Goal: Check status: Check status

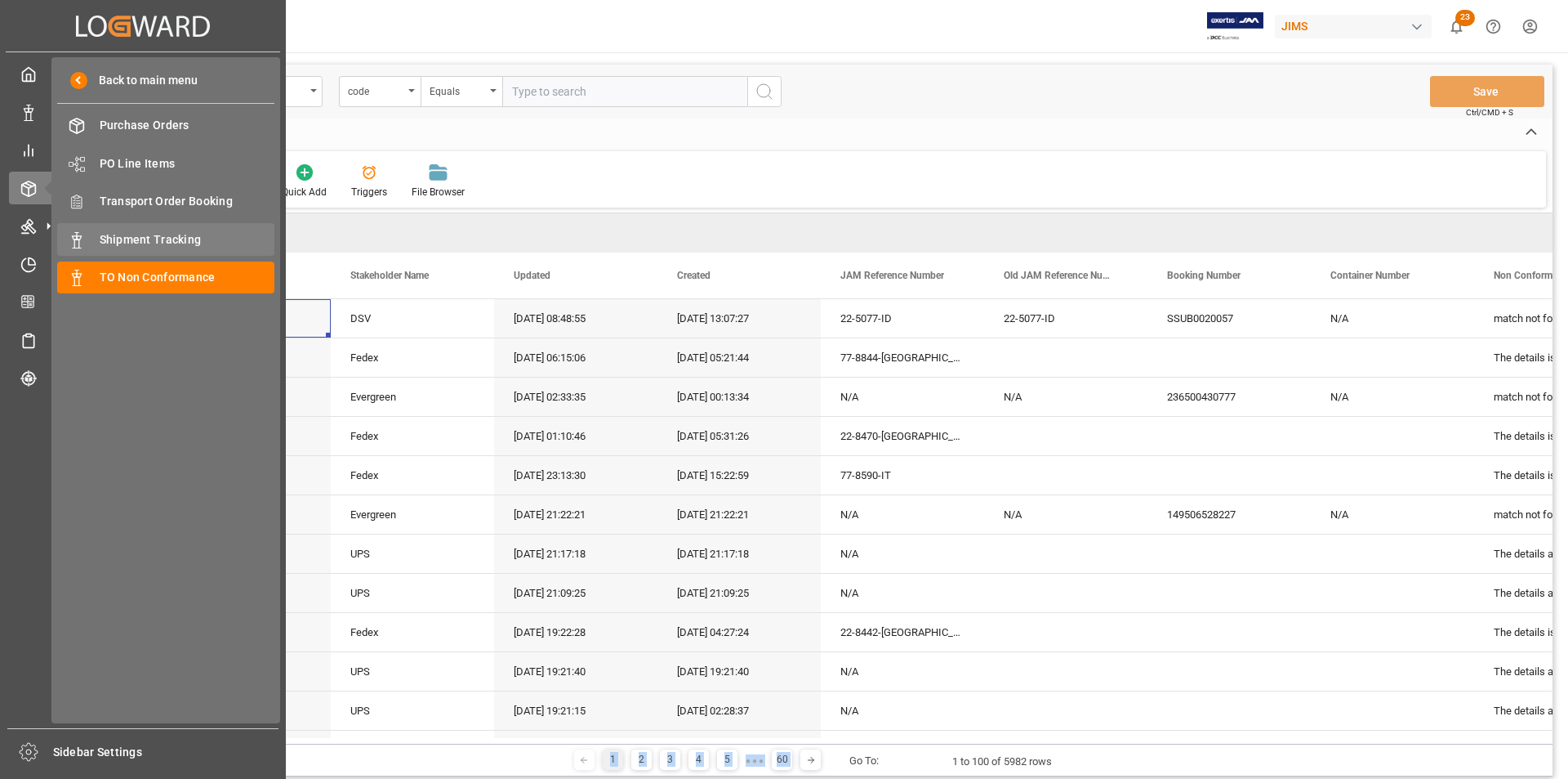
click at [163, 237] on span "Shipment Tracking" at bounding box center [187, 240] width 175 height 17
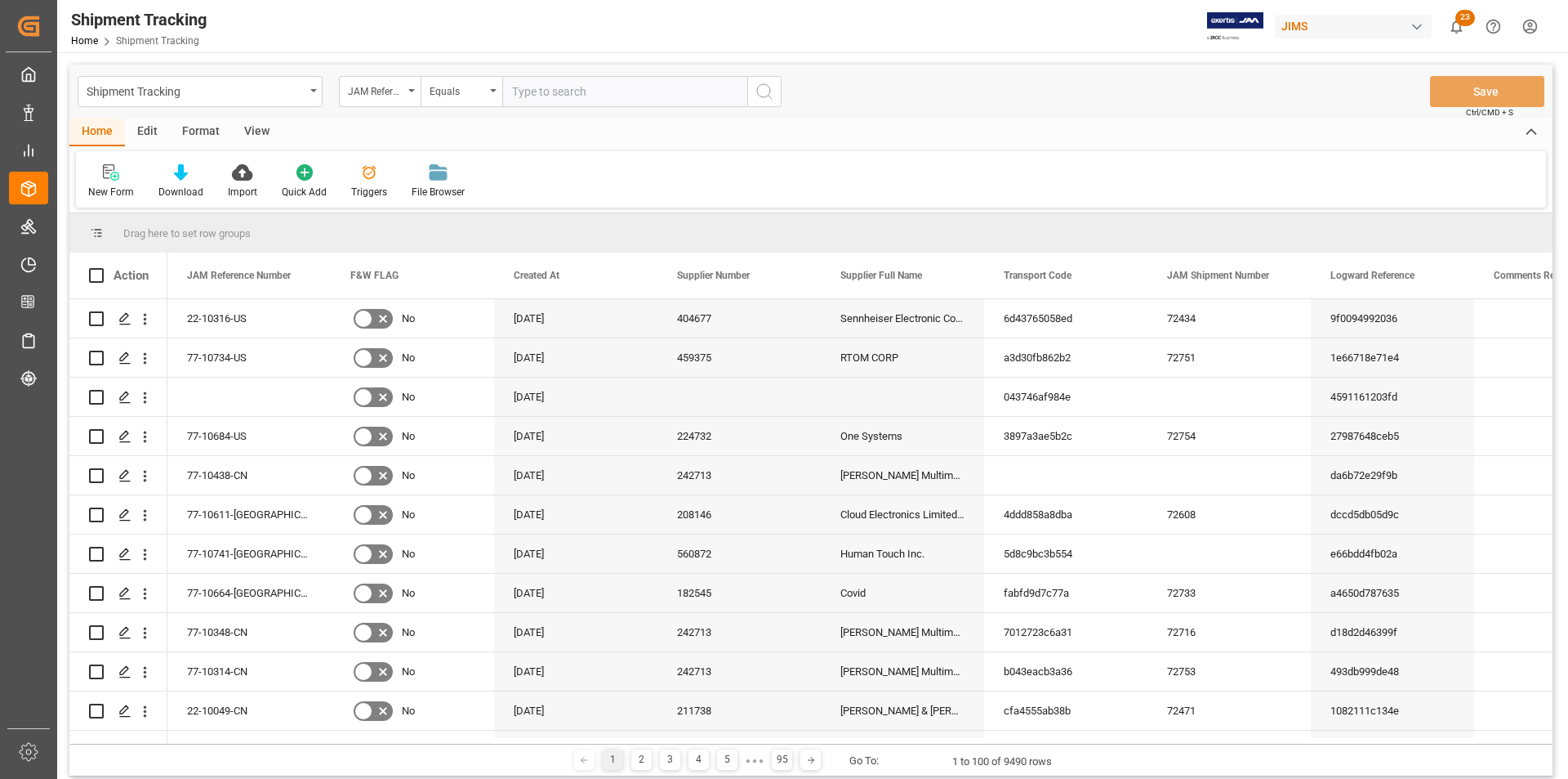
click at [667, 93] on input "text" at bounding box center [624, 92] width 245 height 31
type input "22-9321-cn"
click at [766, 96] on icon "search button" at bounding box center [764, 92] width 19 height 19
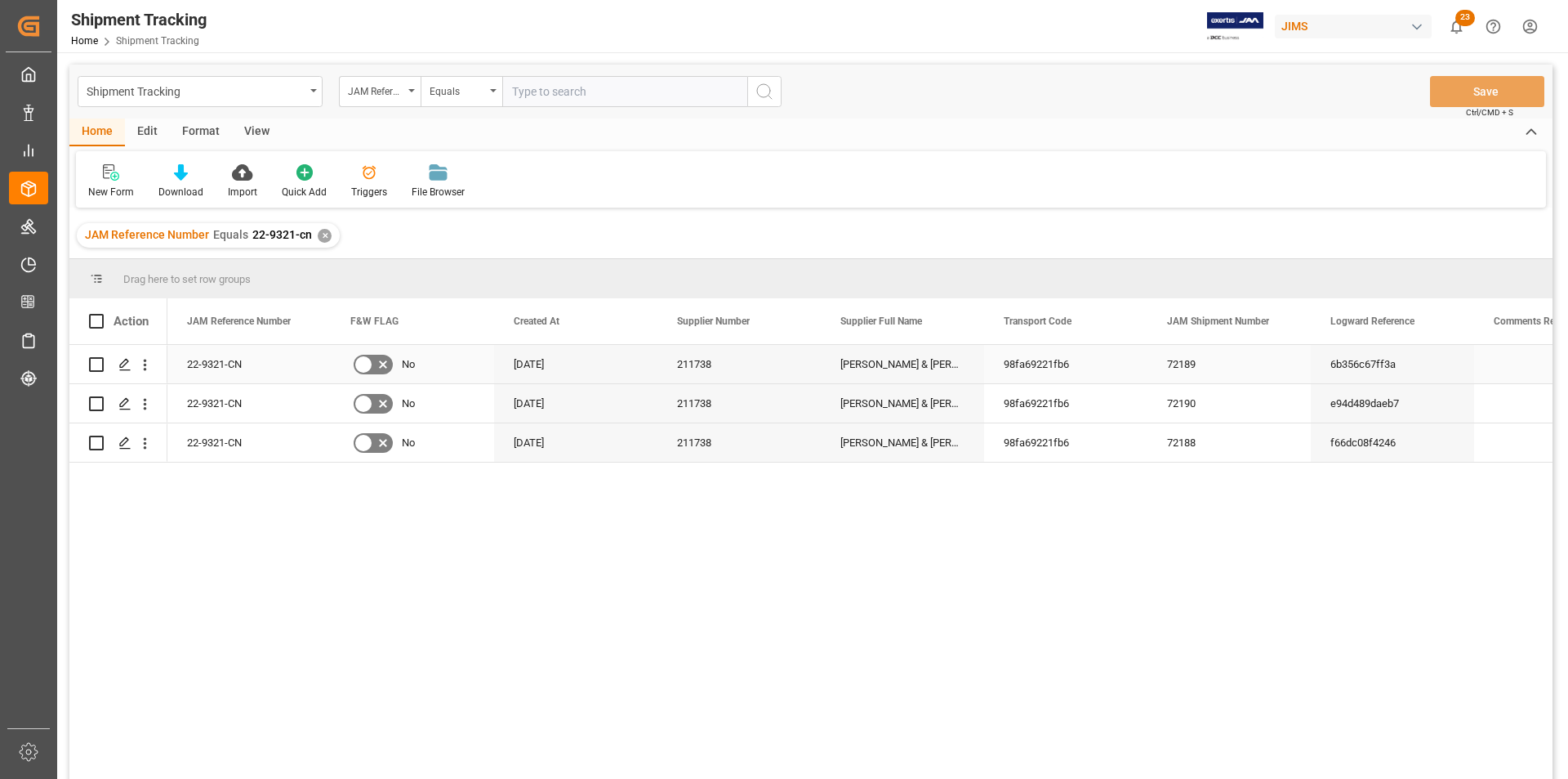
click at [239, 352] on div "22-9321-CN" at bounding box center [249, 364] width 163 height 38
click at [122, 369] on icon "Press SPACE to select this row." at bounding box center [125, 364] width 13 height 13
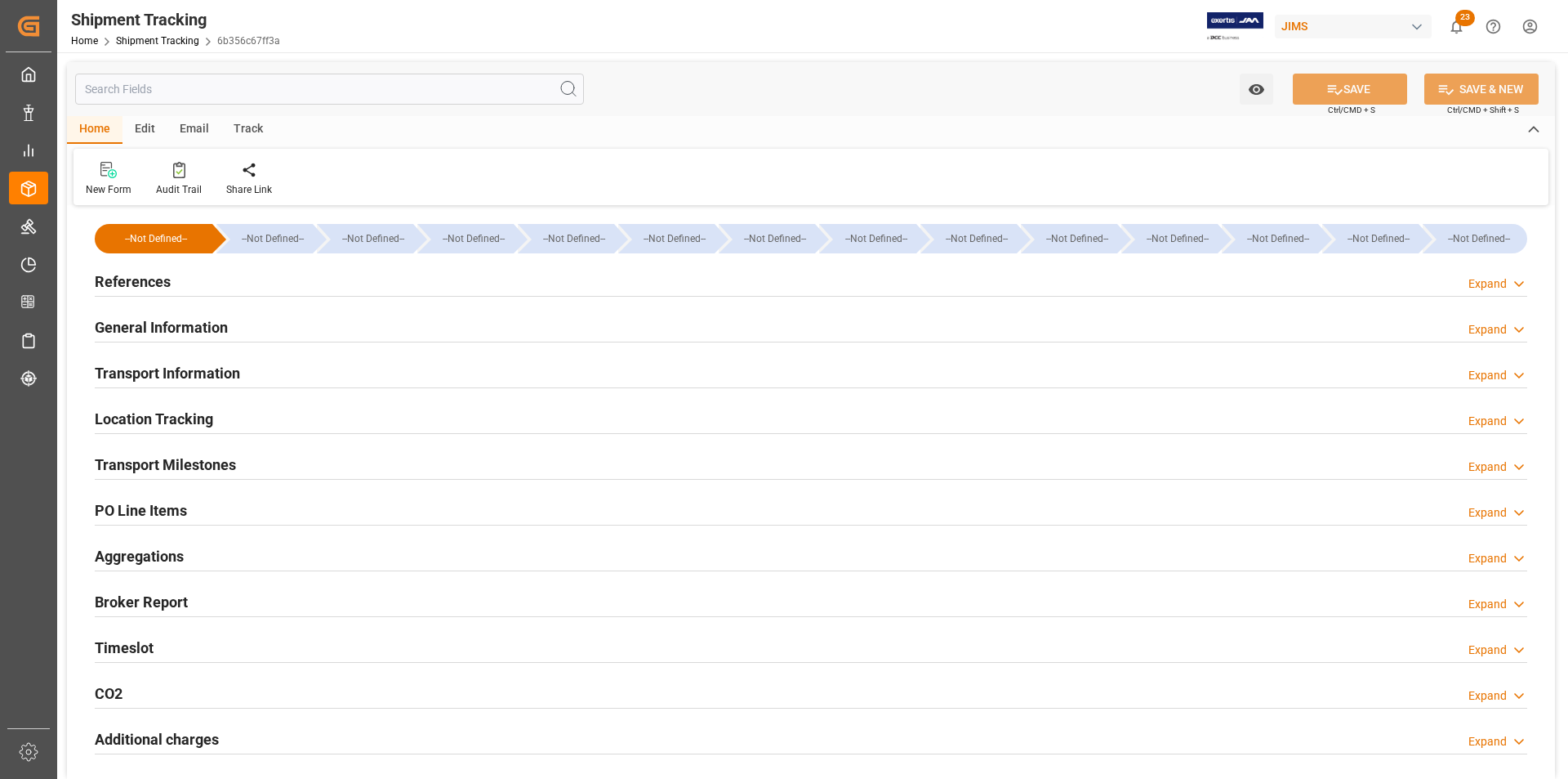
type input "[DATE]"
click at [161, 318] on h2 "General Information" at bounding box center [161, 326] width 133 height 22
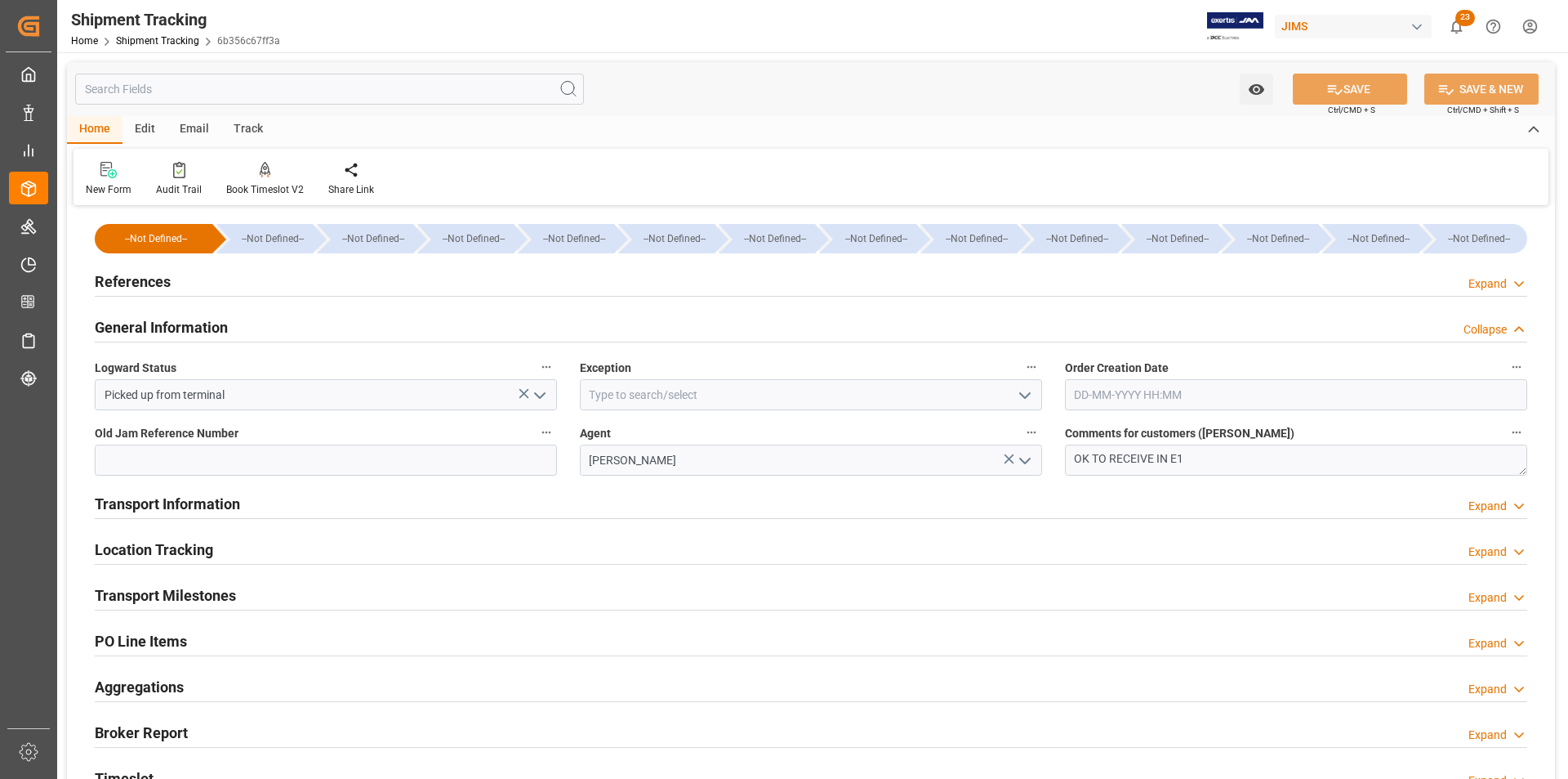
click at [156, 288] on h2 "References" at bounding box center [133, 281] width 76 height 22
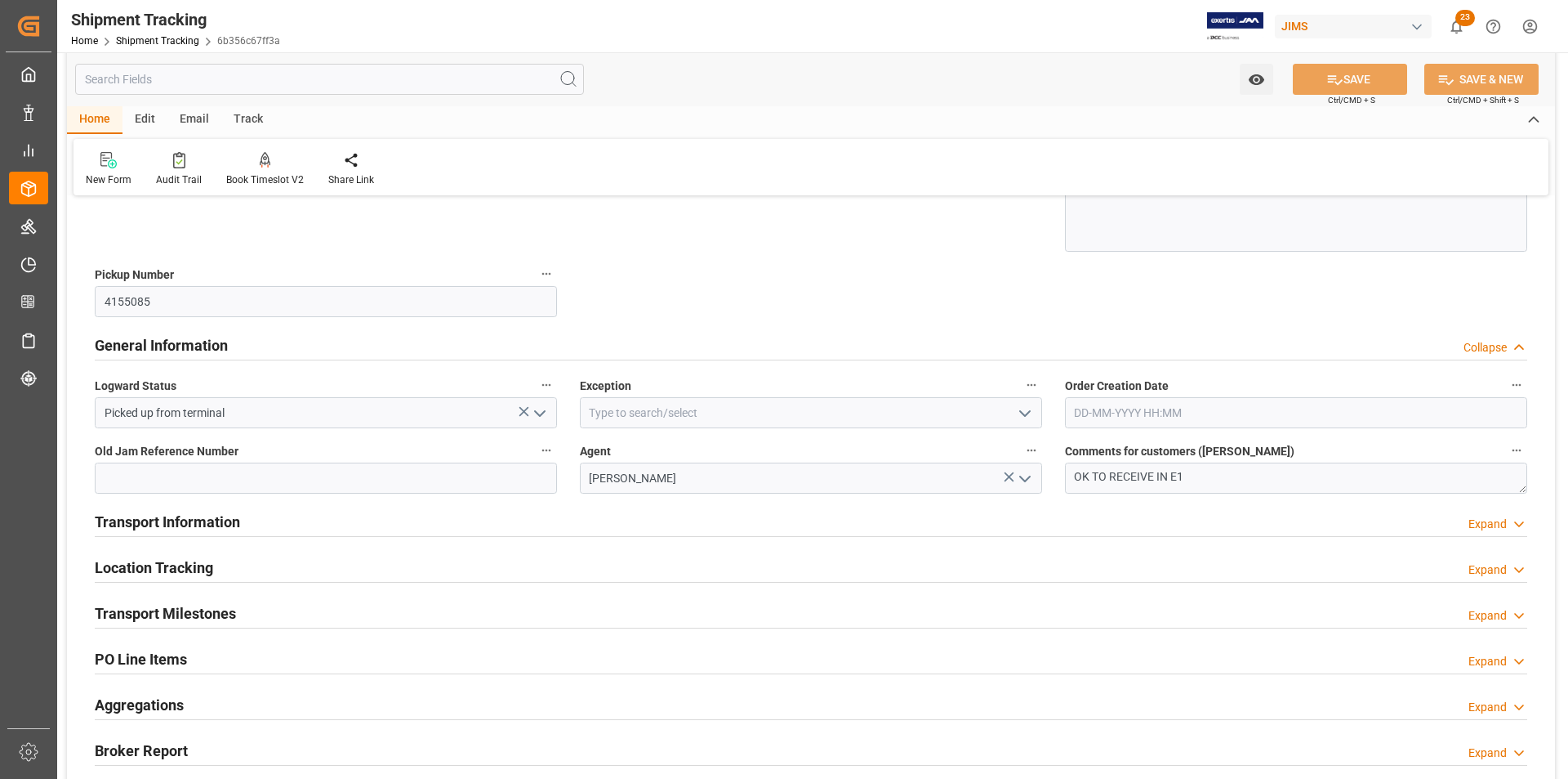
scroll to position [327, 0]
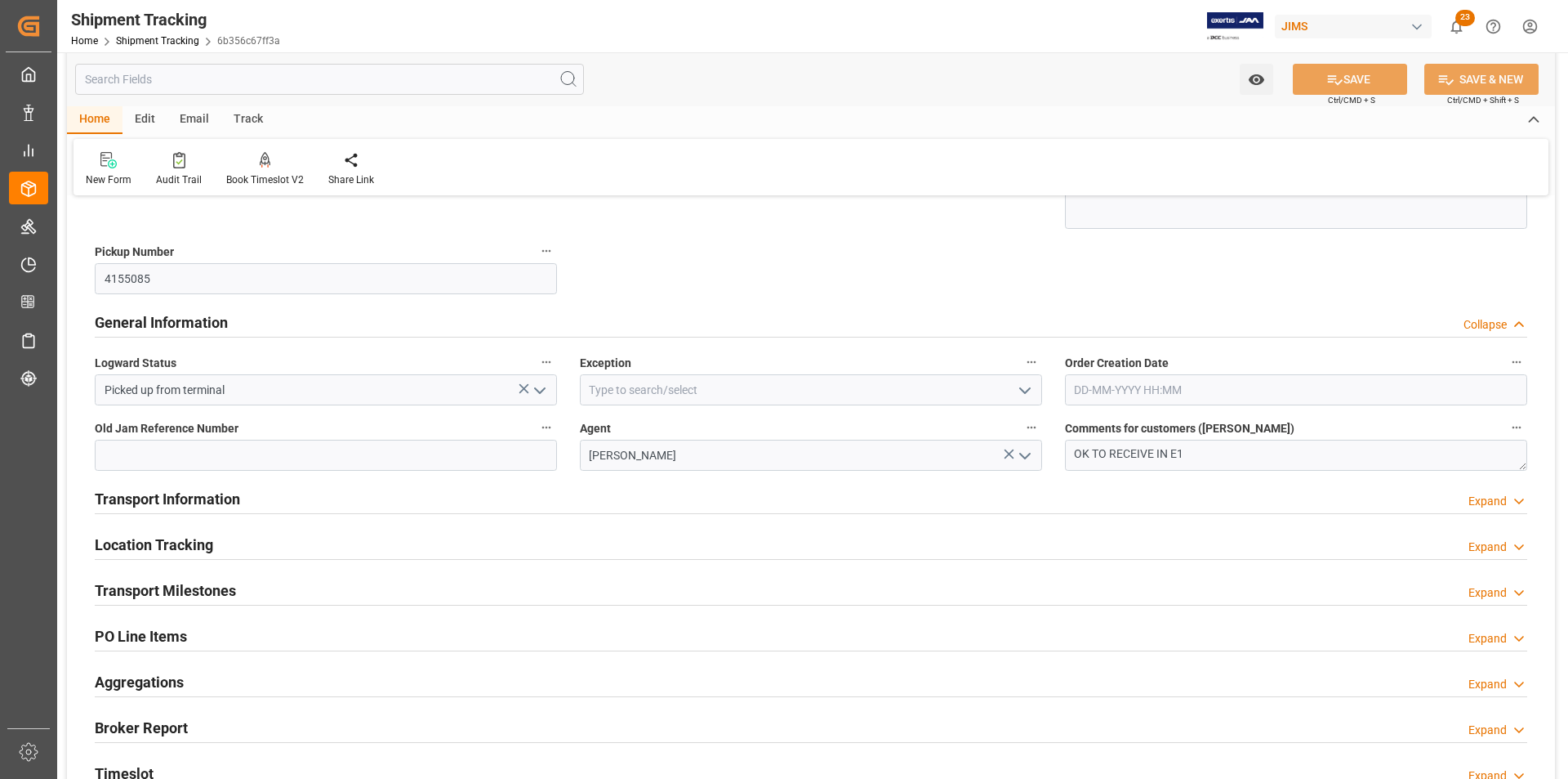
click at [1517, 431] on icon "button" at bounding box center [1517, 427] width 13 height 13
click at [1517, 431] on li "Audits" at bounding box center [1514, 427] width 84 height 27
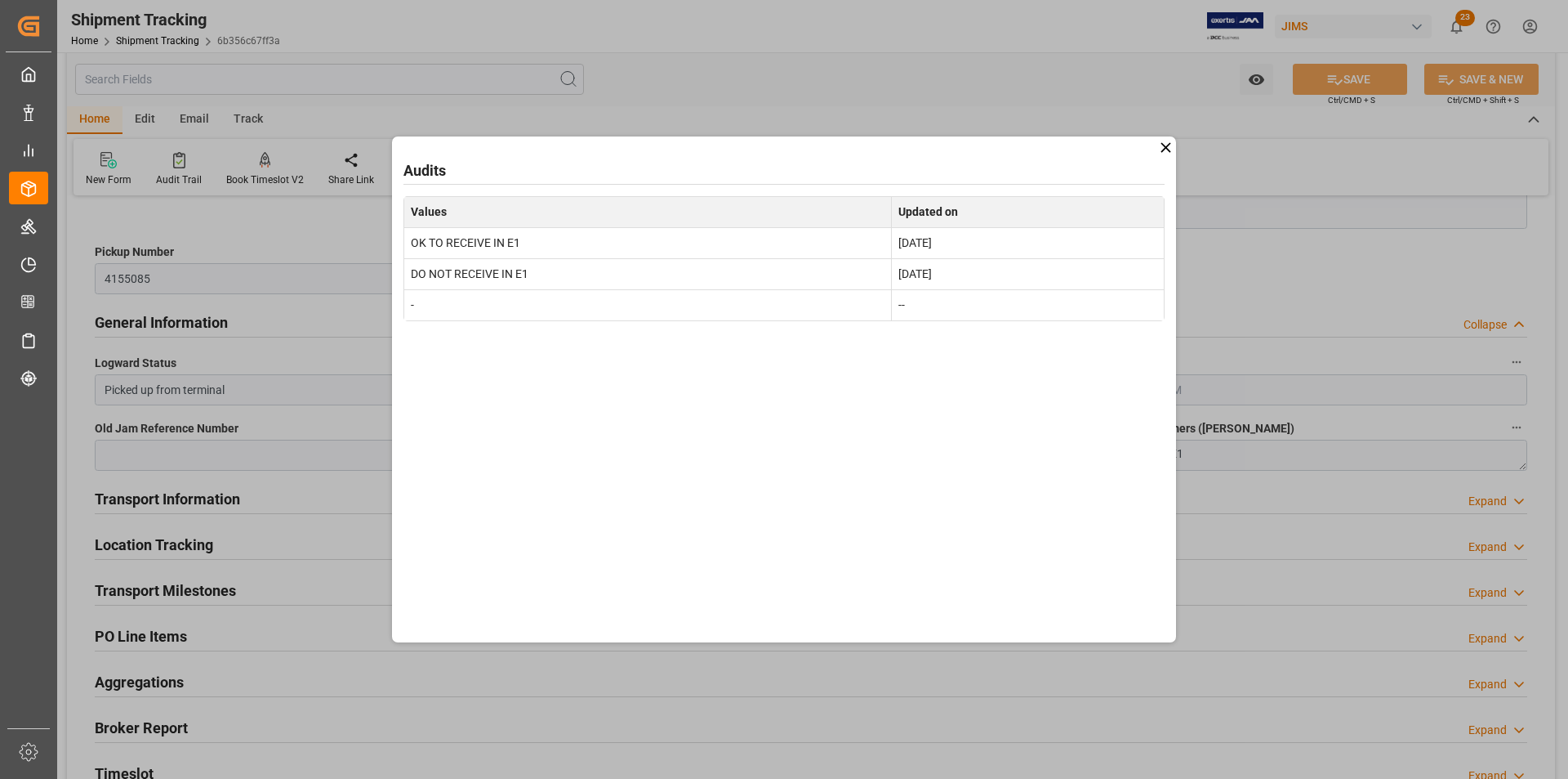
click at [1165, 148] on icon at bounding box center [1165, 147] width 10 height 10
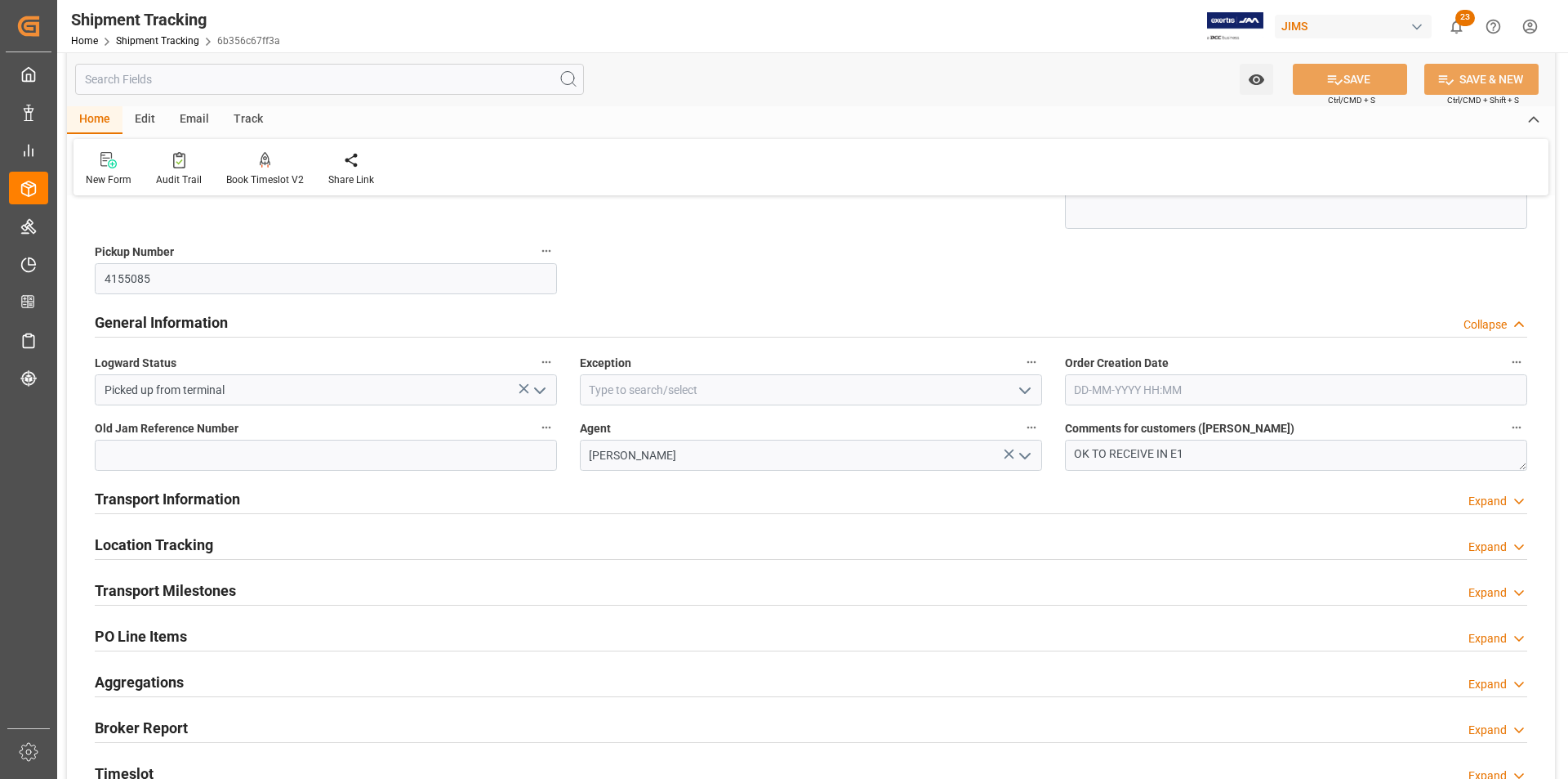
click at [1522, 422] on icon "button" at bounding box center [1517, 427] width 13 height 13
click at [1522, 422] on li "Audits" at bounding box center [1514, 427] width 84 height 27
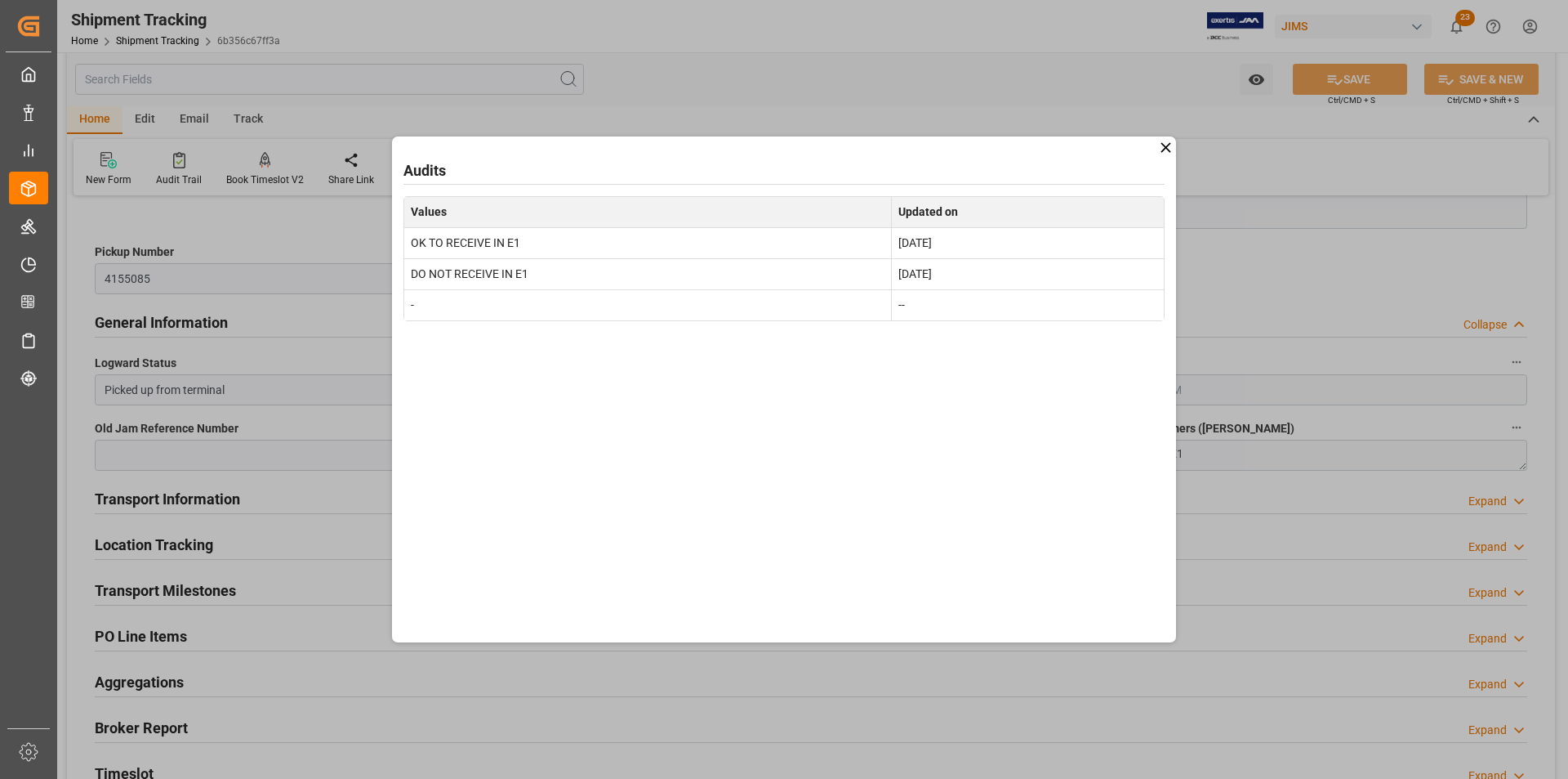
click at [1166, 148] on icon at bounding box center [1165, 147] width 10 height 10
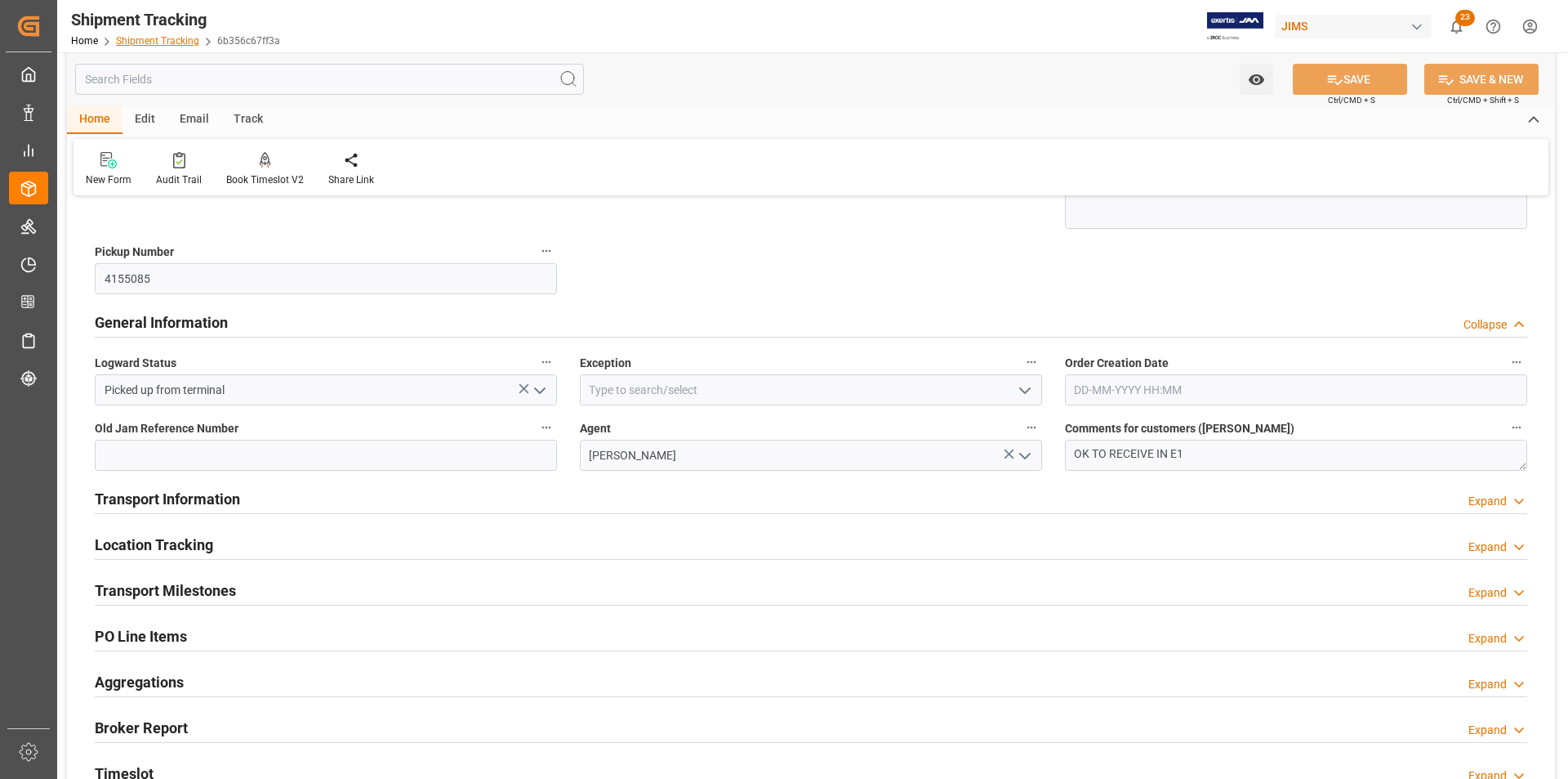
click at [163, 38] on link "Shipment Tracking" at bounding box center [158, 40] width 84 height 11
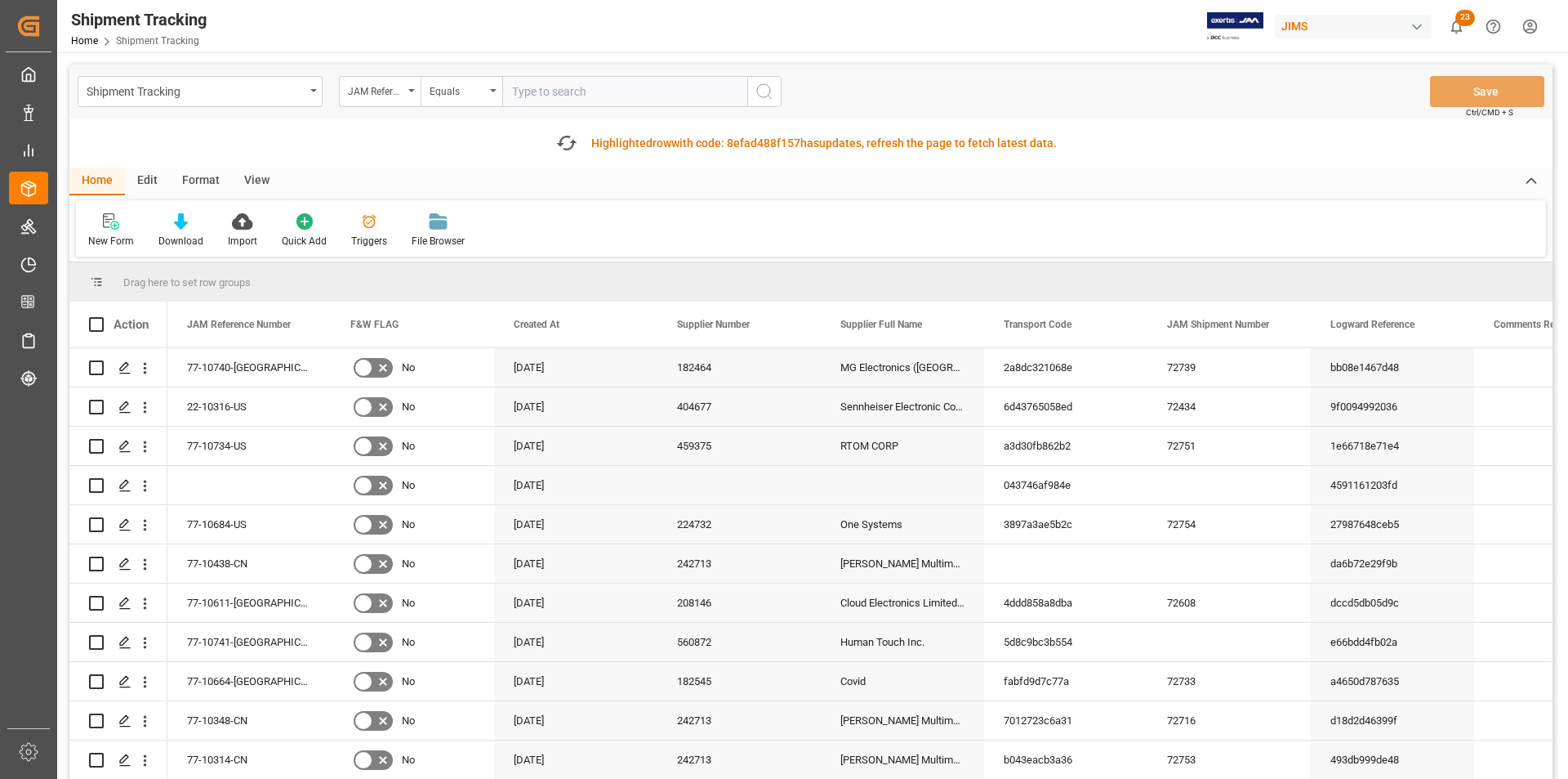
click at [558, 85] on input "text" at bounding box center [624, 92] width 245 height 31
type input "22-9321-CN"
click at [770, 92] on circle "search button" at bounding box center [763, 90] width 13 height 13
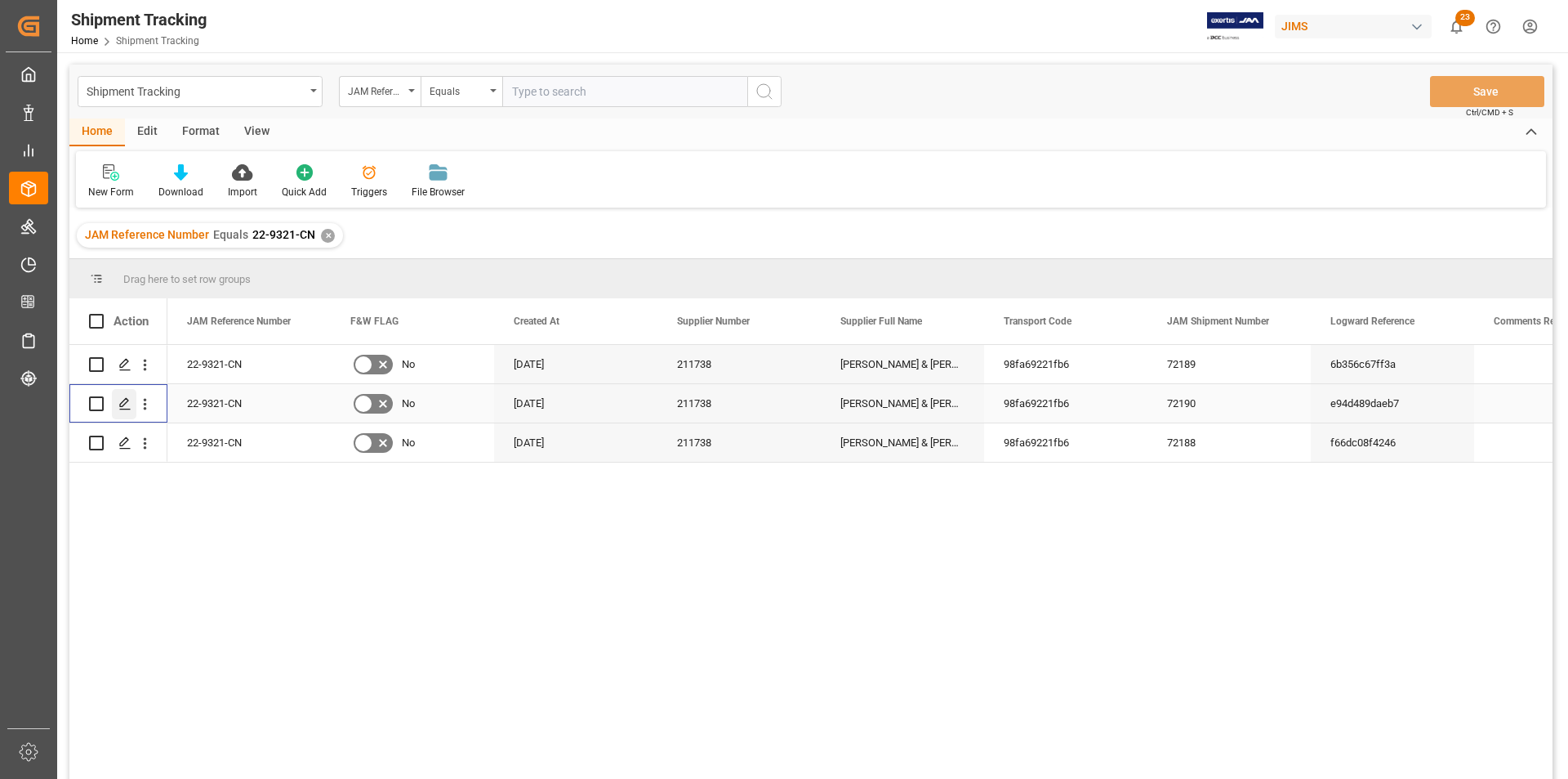
click at [128, 409] on line "Press SPACE to select this row." at bounding box center [125, 409] width 10 height 0
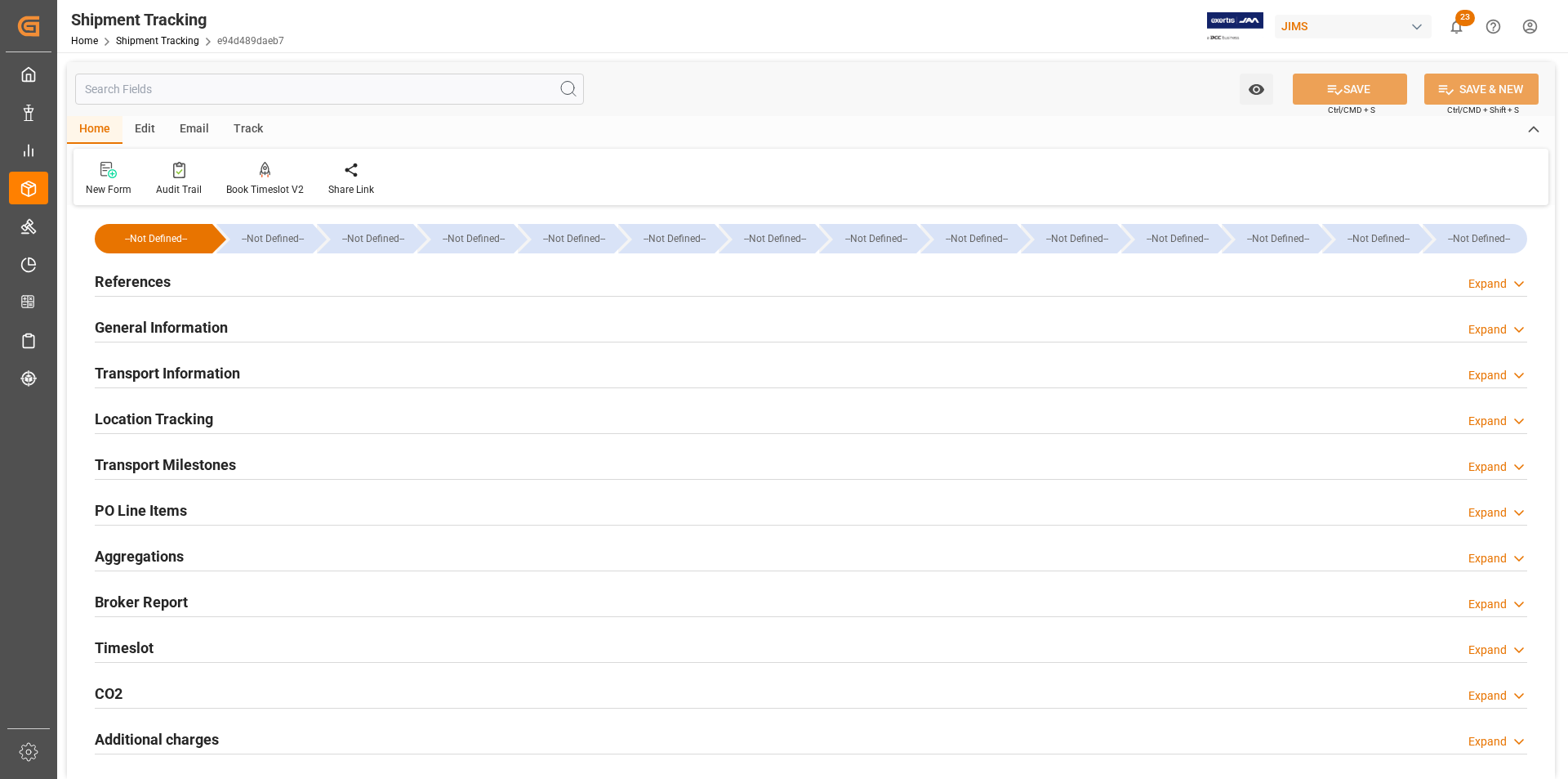
click at [208, 384] on h2 "Transport Information" at bounding box center [167, 372] width 146 height 22
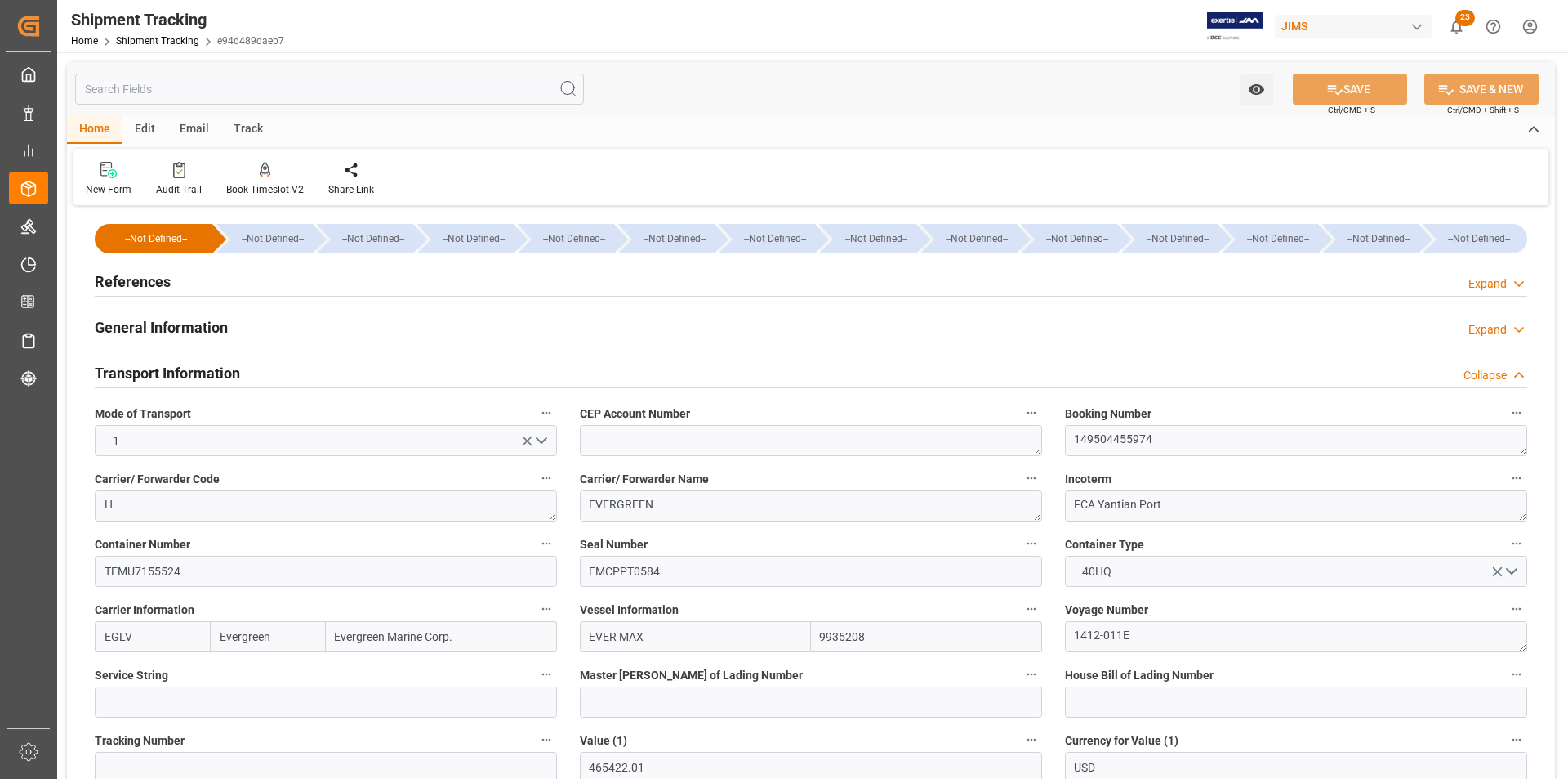
click at [171, 325] on h2 "General Information" at bounding box center [161, 326] width 133 height 22
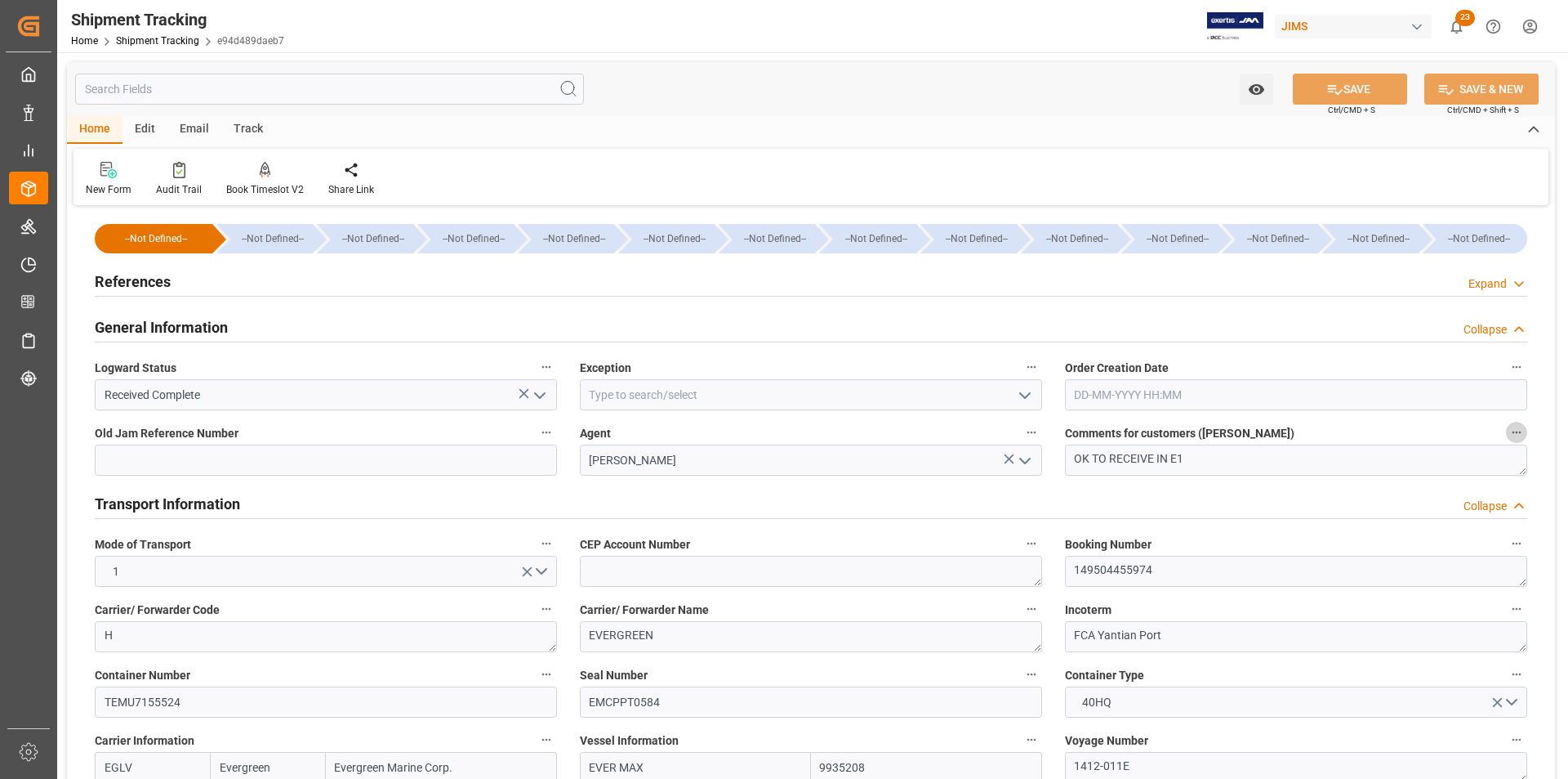
click at [1513, 430] on icon "button" at bounding box center [1517, 432] width 13 height 13
click at [1513, 430] on li "Audits" at bounding box center [1514, 433] width 84 height 27
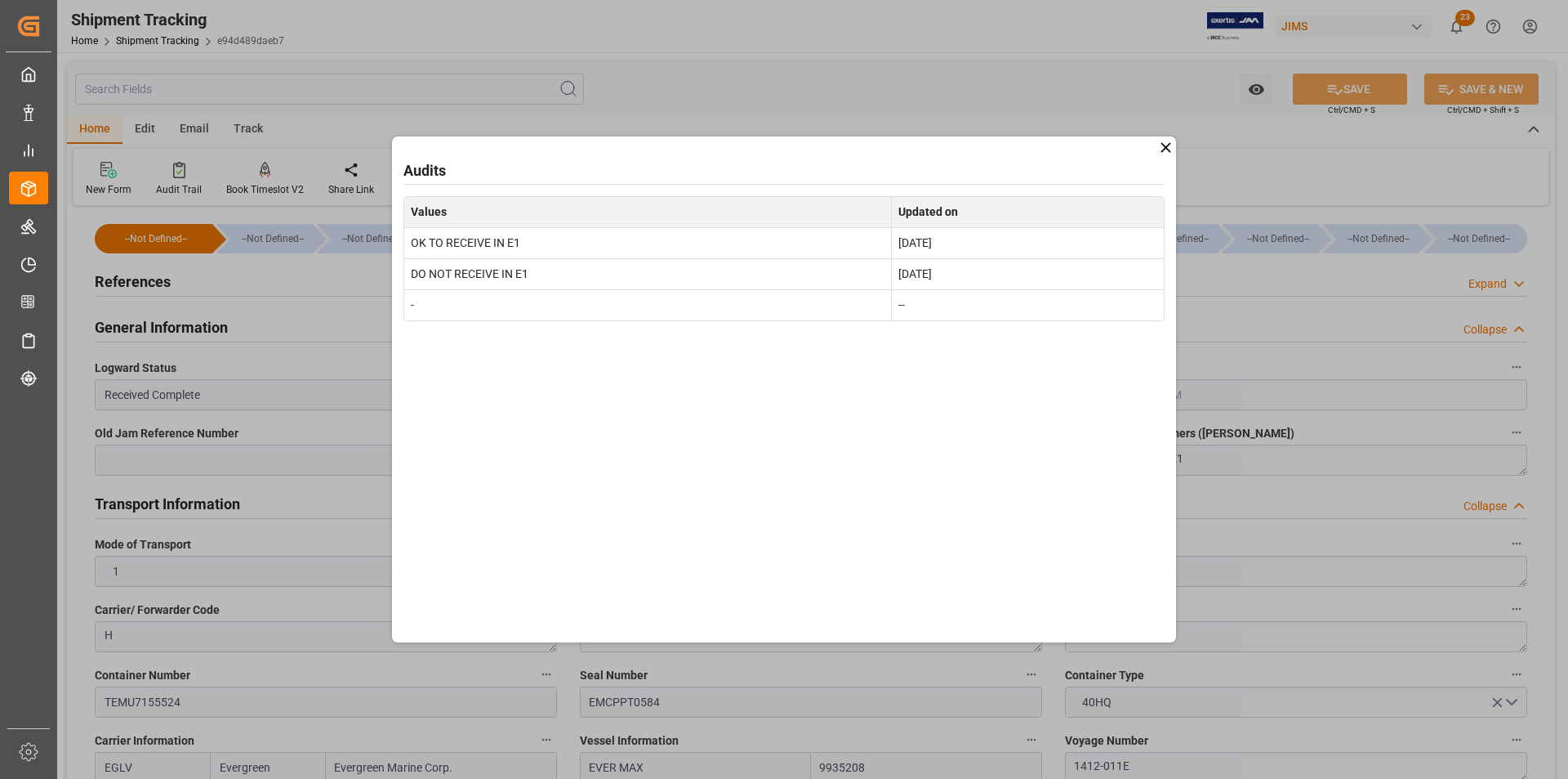
click at [1160, 154] on icon at bounding box center [1166, 147] width 17 height 17
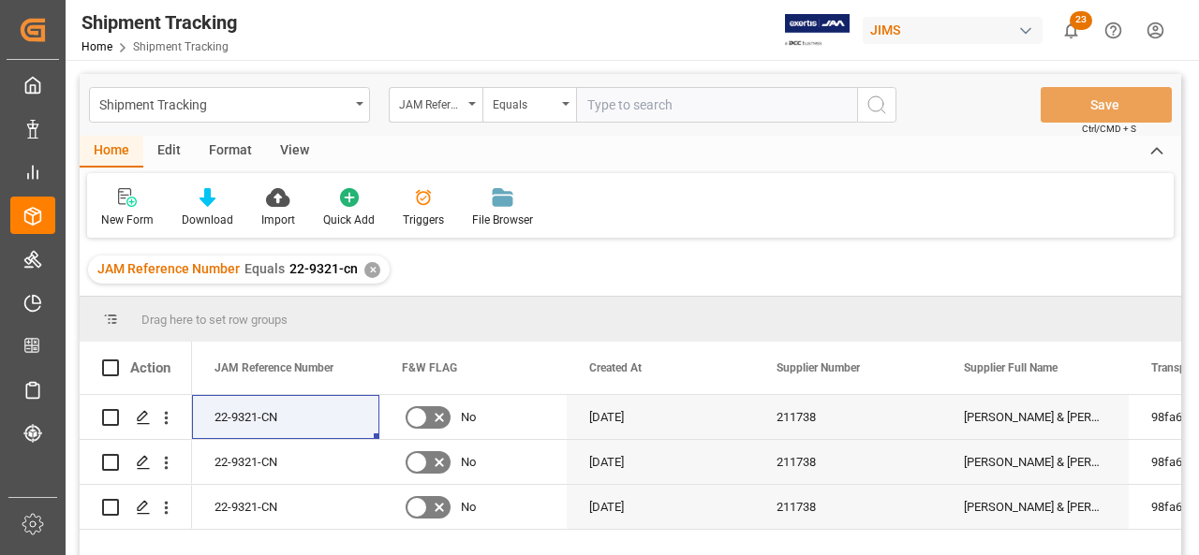
click at [676, 97] on input "text" at bounding box center [716, 105] width 281 height 36
paste input "22-10495-DE"
type input "22-10495-DE"
click at [366, 273] on div "✕" at bounding box center [372, 270] width 16 height 16
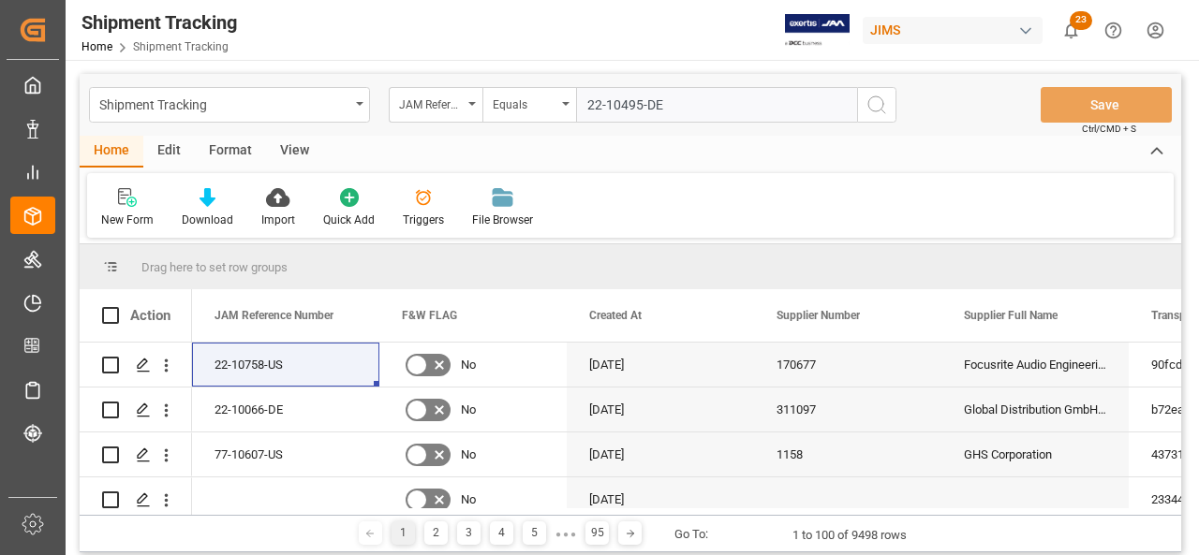
click at [890, 104] on button "search button" at bounding box center [876, 105] width 39 height 36
